Goal: Complete application form

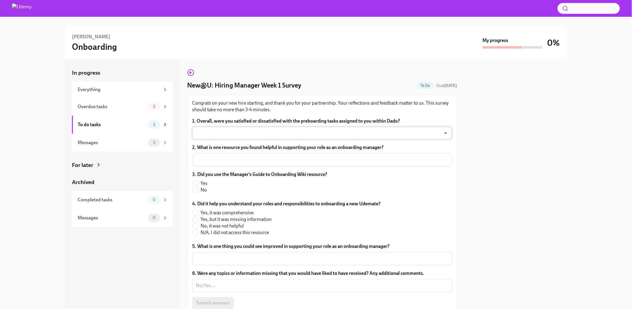
click at [228, 135] on body "[PERSON_NAME] Onboarding My progress 0% In progress Everything Overdue tasks 2 …" at bounding box center [316, 154] width 632 height 309
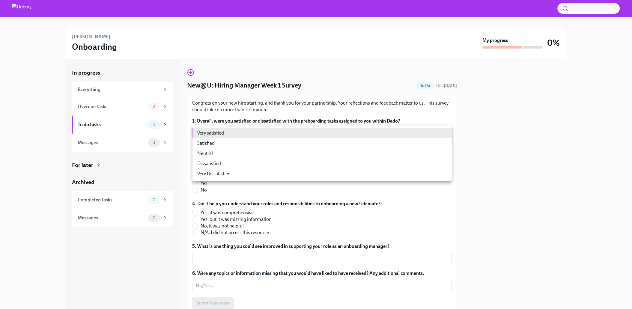
click at [226, 150] on li "Neutral" at bounding box center [322, 153] width 260 height 10
type input "-cZOD1nO9"
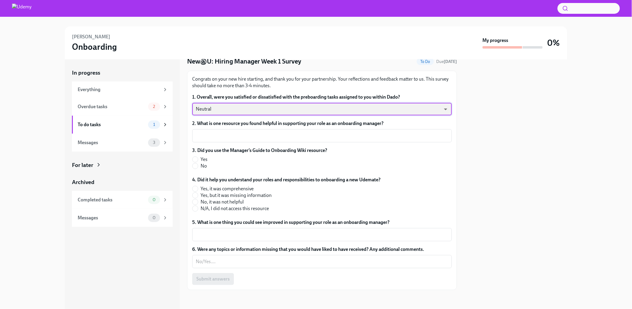
scroll to position [24, 0]
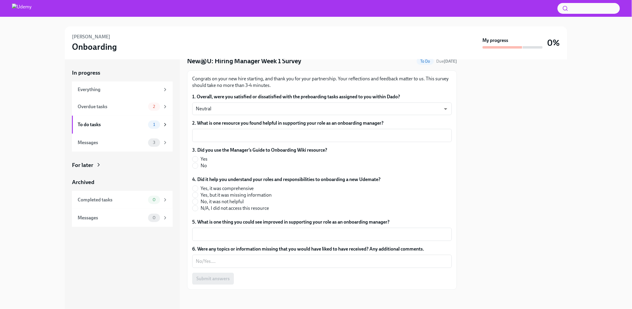
click at [199, 166] on label "No" at bounding box center [257, 165] width 130 height 7
click at [198, 166] on input "No" at bounding box center [194, 165] width 5 height 5
radio input "true"
click at [195, 208] on input "N/A, I did not access this resource" at bounding box center [194, 208] width 5 height 5
radio input "true"
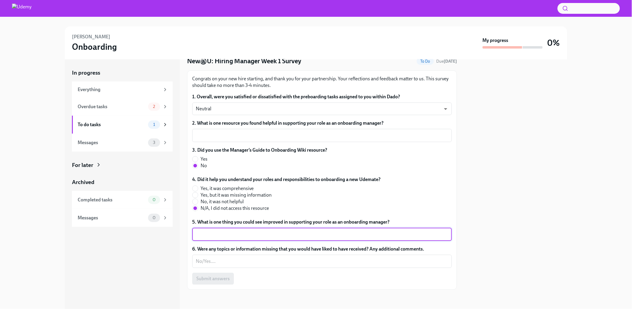
click at [256, 232] on textarea "5. What is one thing you could see improved in supporting your role as an onboa…" at bounding box center [322, 234] width 252 height 7
click at [227, 258] on textarea "6. Were any topics or information missing that you would have liked to have rec…" at bounding box center [322, 261] width 252 height 7
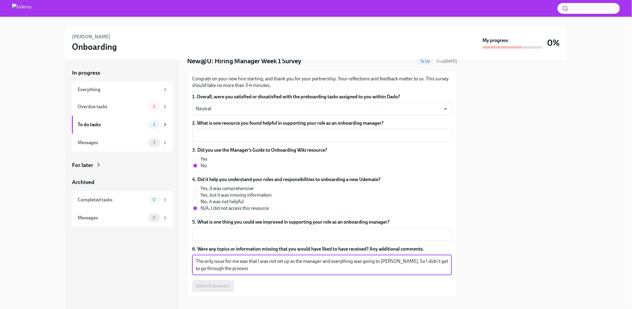
type textarea "The only issue for me was that I was not set up as the manager and everything w…"
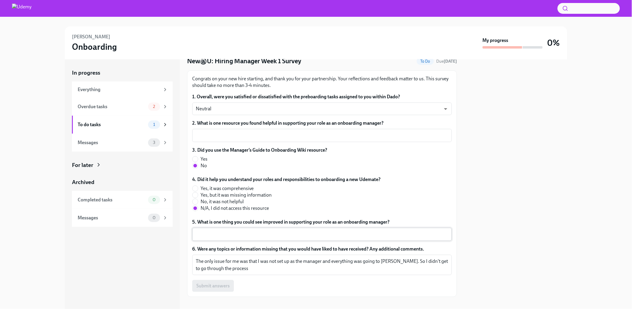
click at [236, 237] on textarea "5. What is one thing you could see improved in supporting your role as an onboa…" at bounding box center [322, 234] width 252 height 7
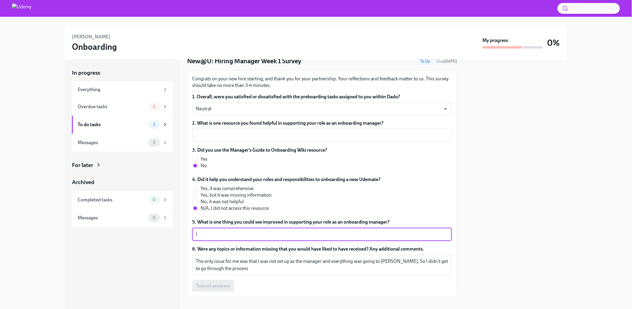
type textarea "I"
type textarea "Making sure we have the right manager in WD, I would like to make sure laptops …"
click at [222, 136] on textarea "2. What is one resource you found helpful in supporting your role as an onboard…" at bounding box center [322, 135] width 252 height 7
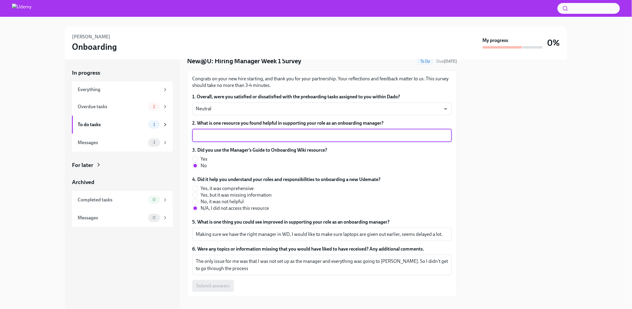
click at [222, 136] on textarea "2. What is one resource you found helpful in supporting your role as an onboard…" at bounding box center [322, 135] width 252 height 7
type textarea "J"
type textarea "The email reminders I guess."
click at [198, 283] on span "Submit answers" at bounding box center [212, 286] width 33 height 6
